Goal: Information Seeking & Learning: Learn about a topic

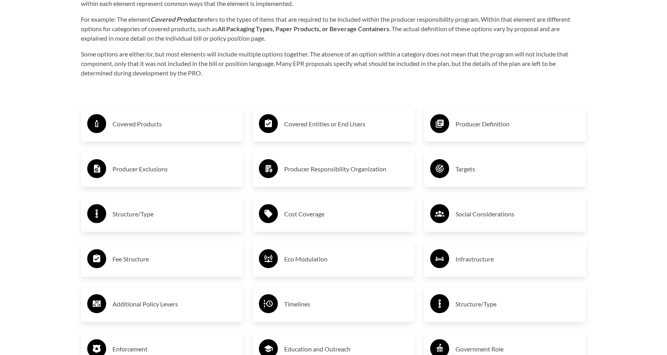
scroll to position [1317, 0]
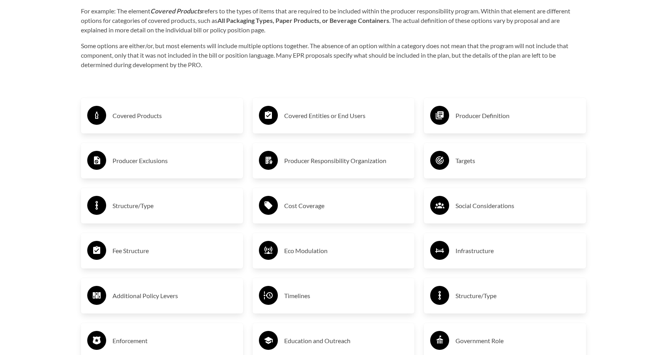
click at [128, 114] on h3 "Covered Products" at bounding box center [175, 115] width 124 height 13
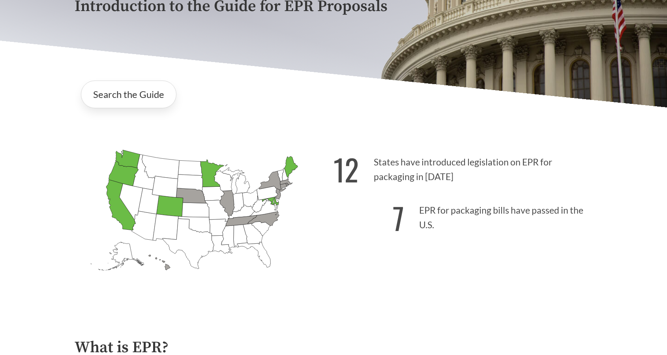
scroll to position [139, 0]
click at [124, 178] on icon "[US_STATE] Passed: 1" at bounding box center [124, 173] width 30 height 24
click at [123, 97] on link "Search the Guide" at bounding box center [129, 94] width 96 height 28
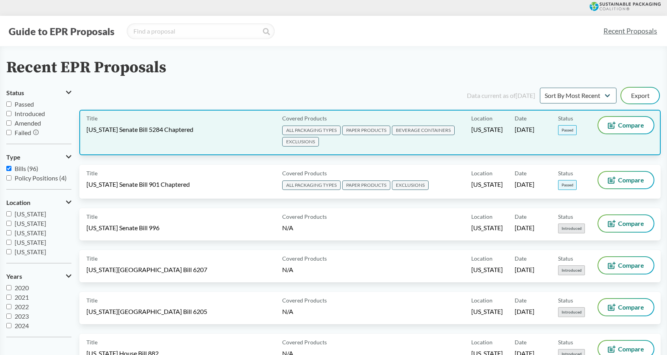
click at [145, 133] on span "[US_STATE] Senate Bill 5284 Chaptered" at bounding box center [139, 129] width 107 height 9
click at [188, 129] on span "[US_STATE] Senate Bill 5284 Chaptered" at bounding box center [139, 129] width 107 height 9
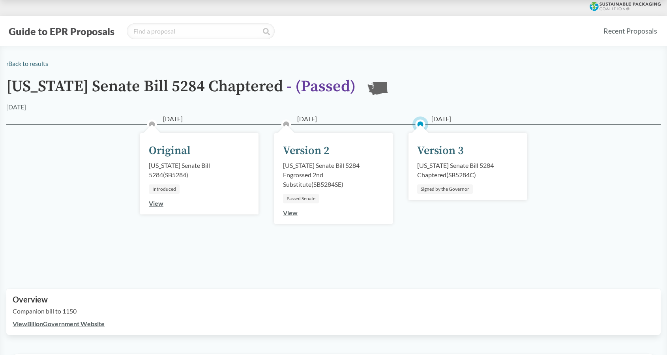
click at [434, 154] on div "Version 3" at bounding box center [440, 151] width 47 height 17
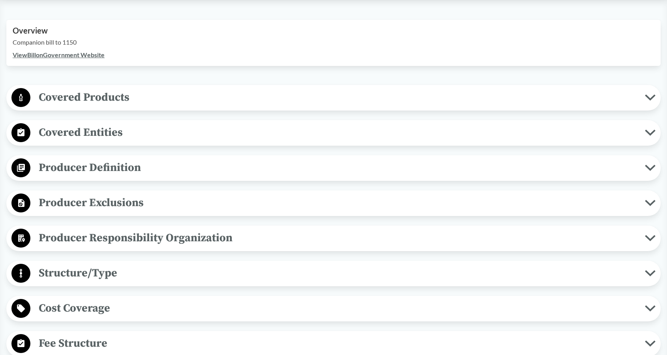
scroll to position [272, 0]
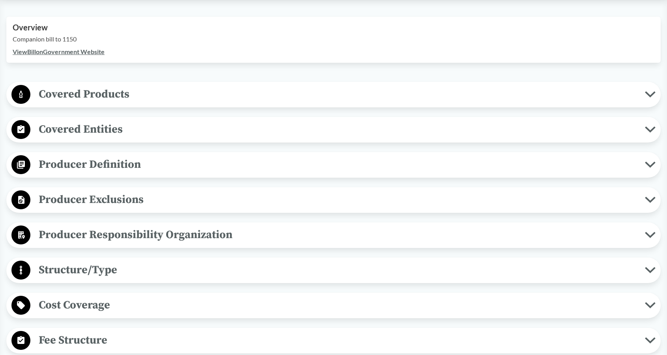
click at [404, 91] on span "Covered Products" at bounding box center [337, 94] width 615 height 18
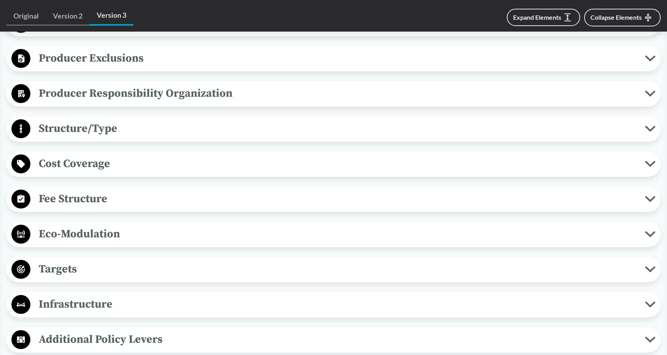
scroll to position [1052, 0]
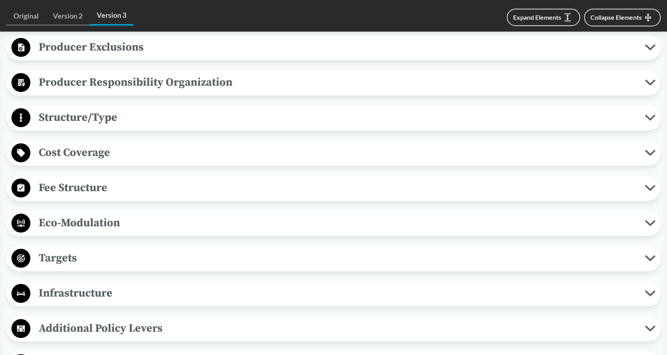
click at [240, 161] on span "Cost Coverage" at bounding box center [337, 153] width 615 height 18
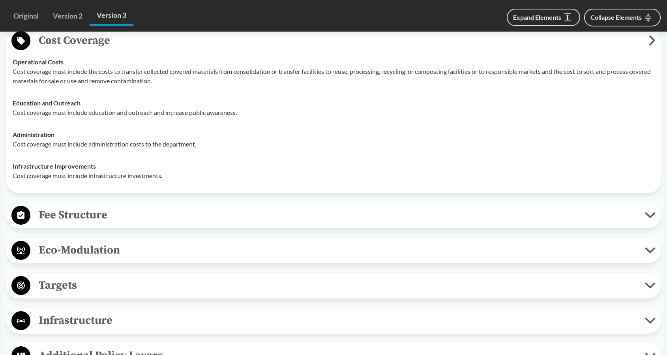
scroll to position [1218, 0]
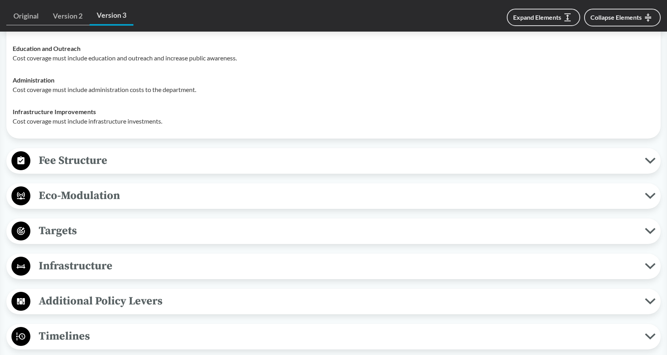
click at [240, 165] on span "Fee Structure" at bounding box center [337, 161] width 615 height 18
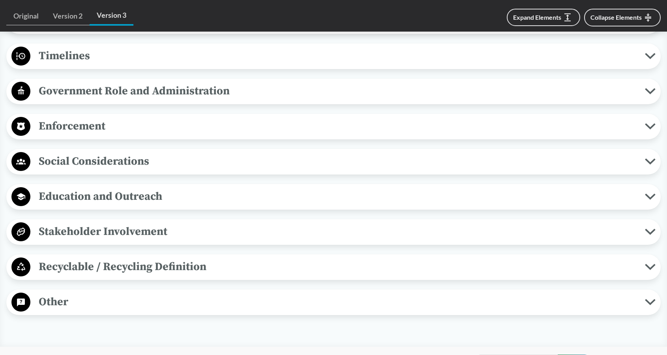
scroll to position [1590, 0]
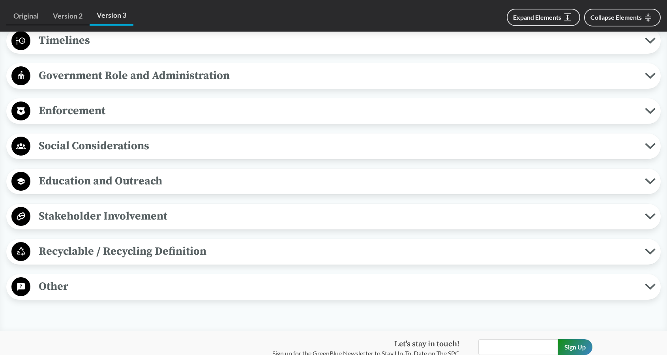
click at [145, 120] on span "Enforcement" at bounding box center [337, 111] width 615 height 18
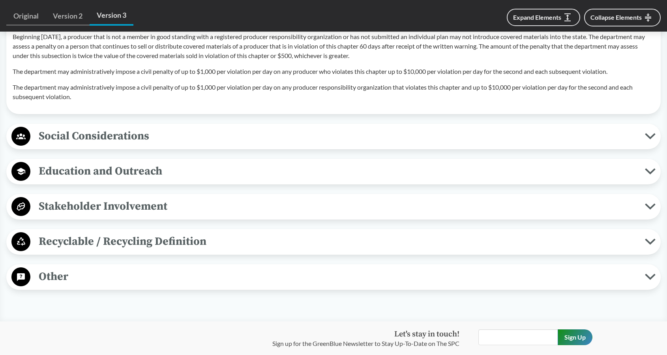
scroll to position [1727, 0]
